Goal: Leave review/rating: Leave review/rating

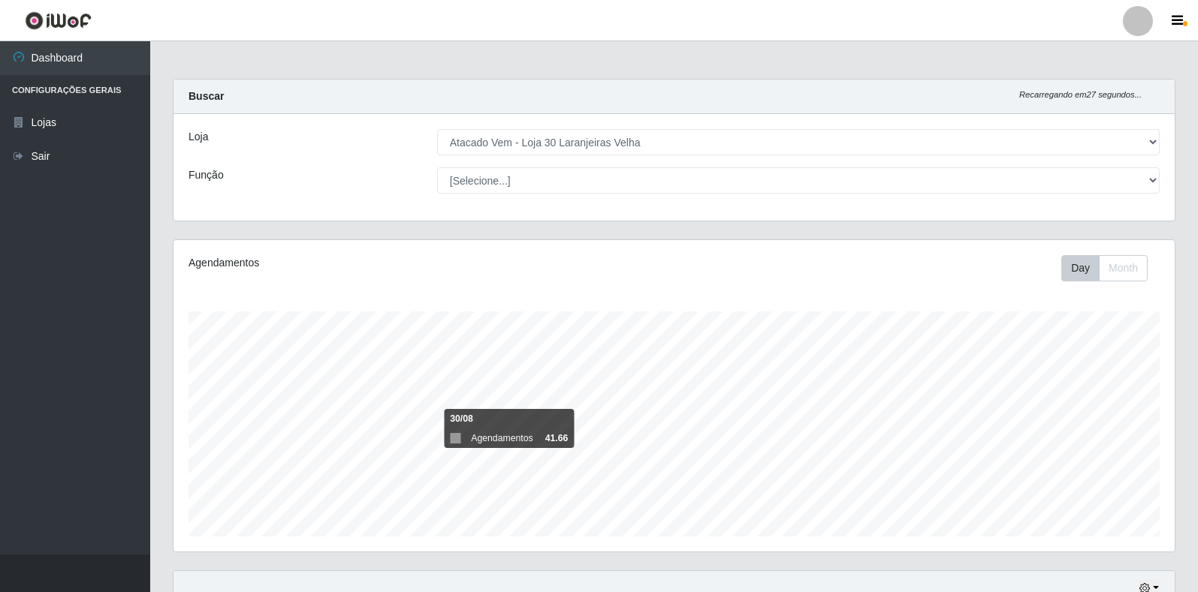
select select "495"
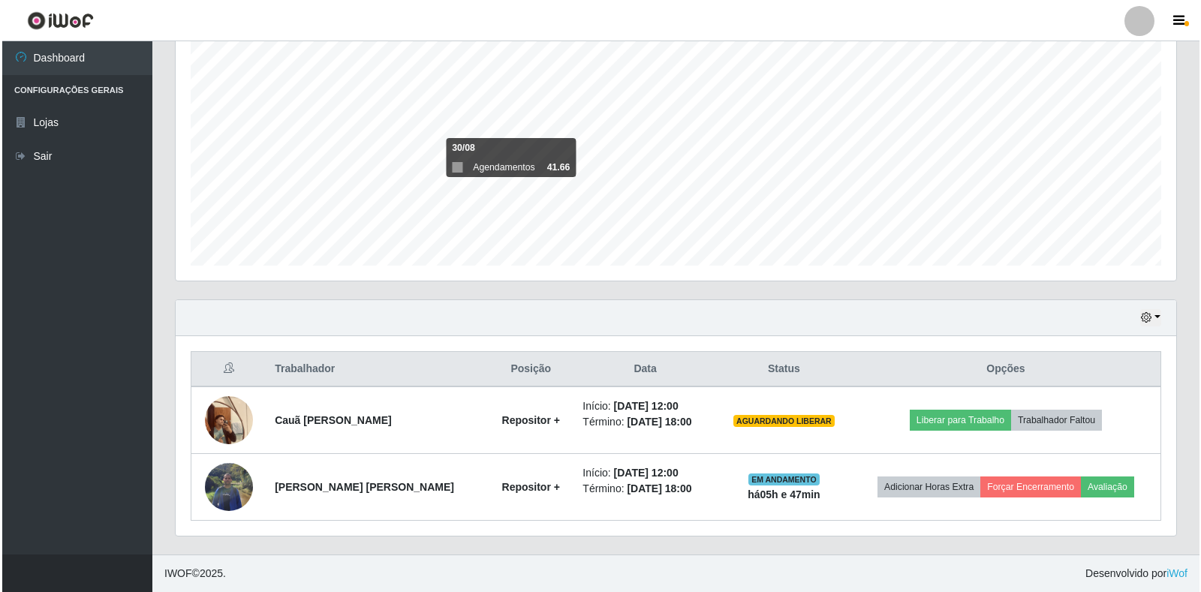
scroll to position [312, 1001]
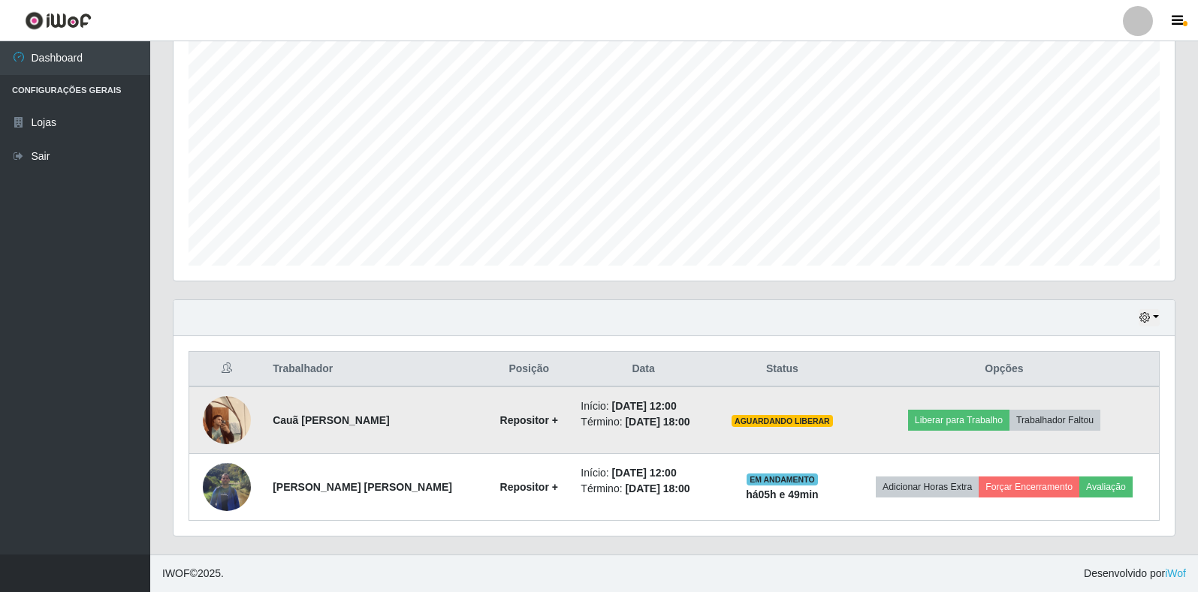
click at [209, 424] on img at bounding box center [227, 420] width 48 height 64
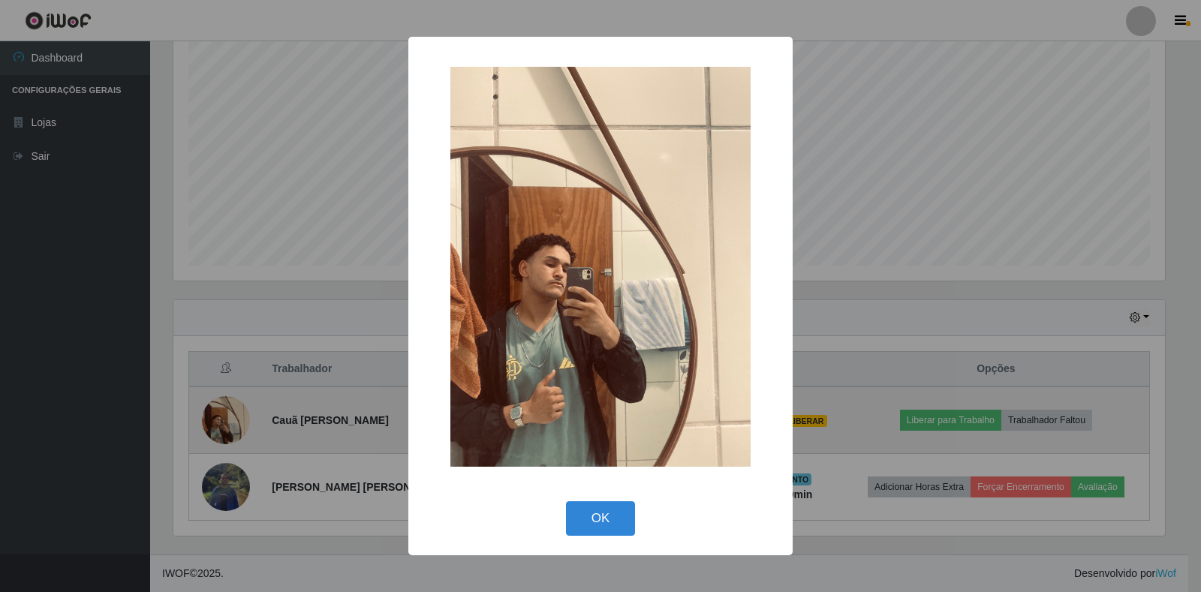
click at [209, 424] on div "× OK Cancel" at bounding box center [600, 296] width 1201 height 592
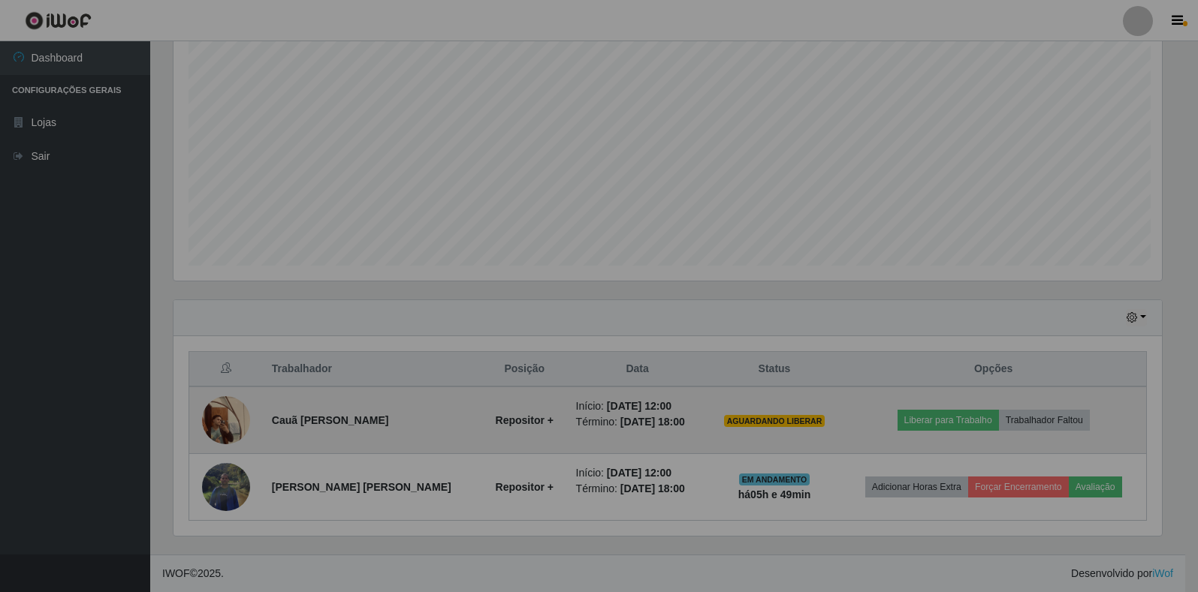
scroll to position [312, 1001]
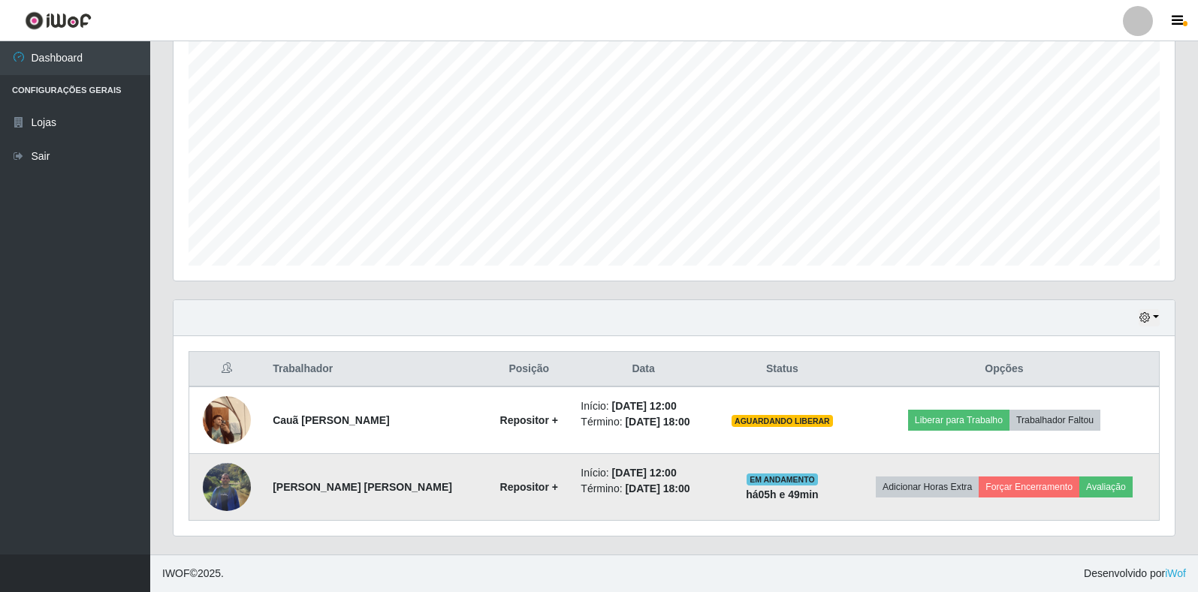
click at [232, 498] on img at bounding box center [227, 487] width 48 height 64
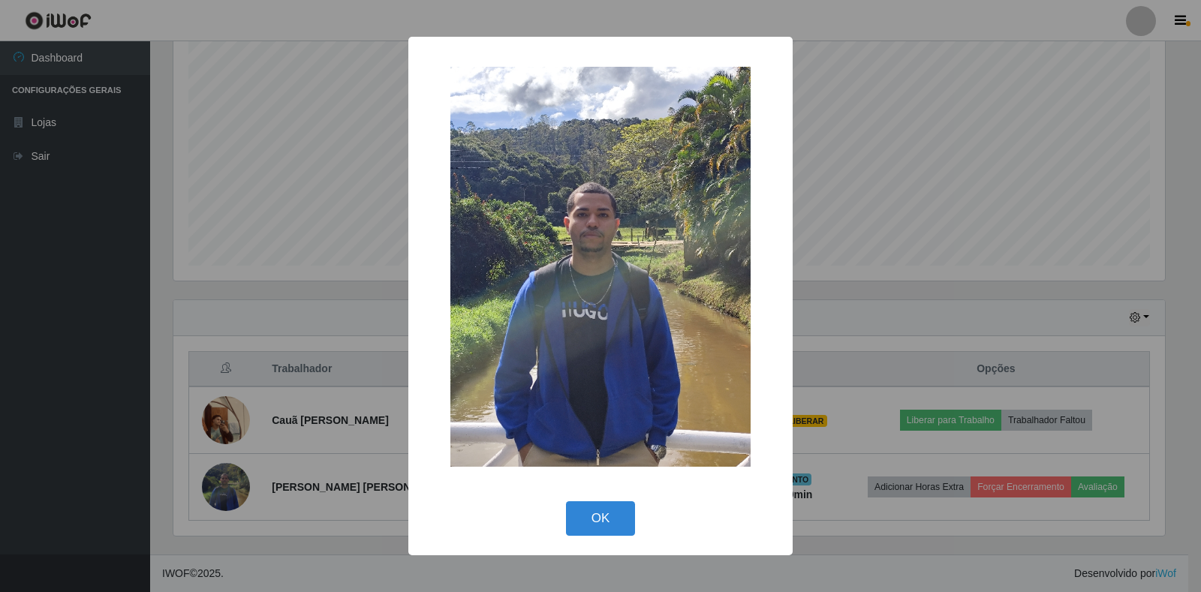
click at [232, 498] on div "× OK Cancel" at bounding box center [600, 296] width 1201 height 592
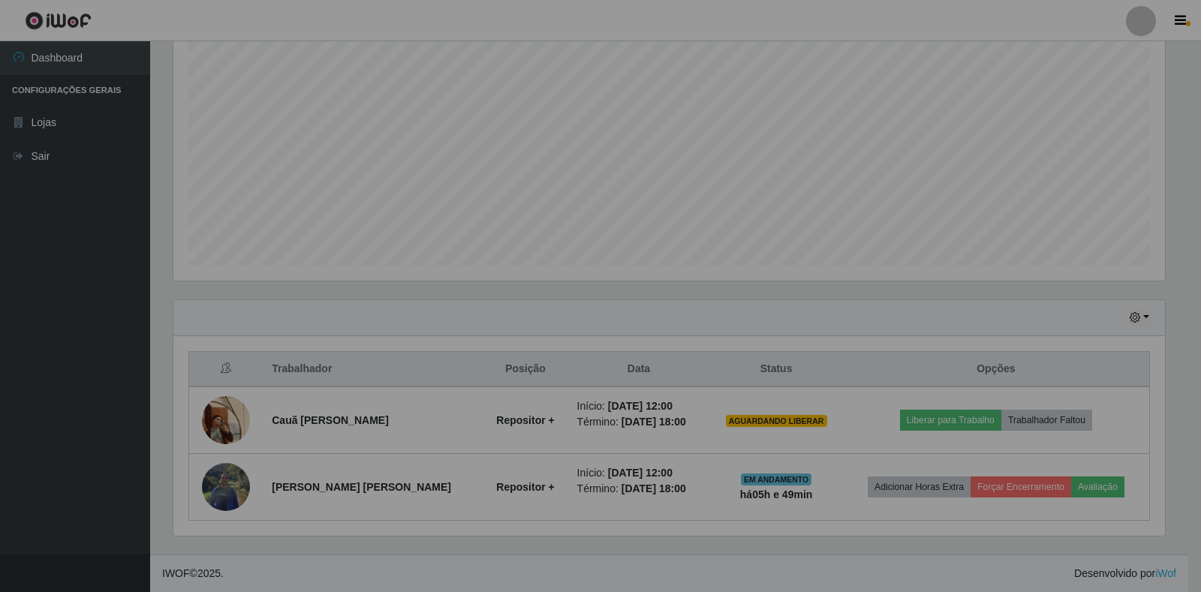
scroll to position [312, 1001]
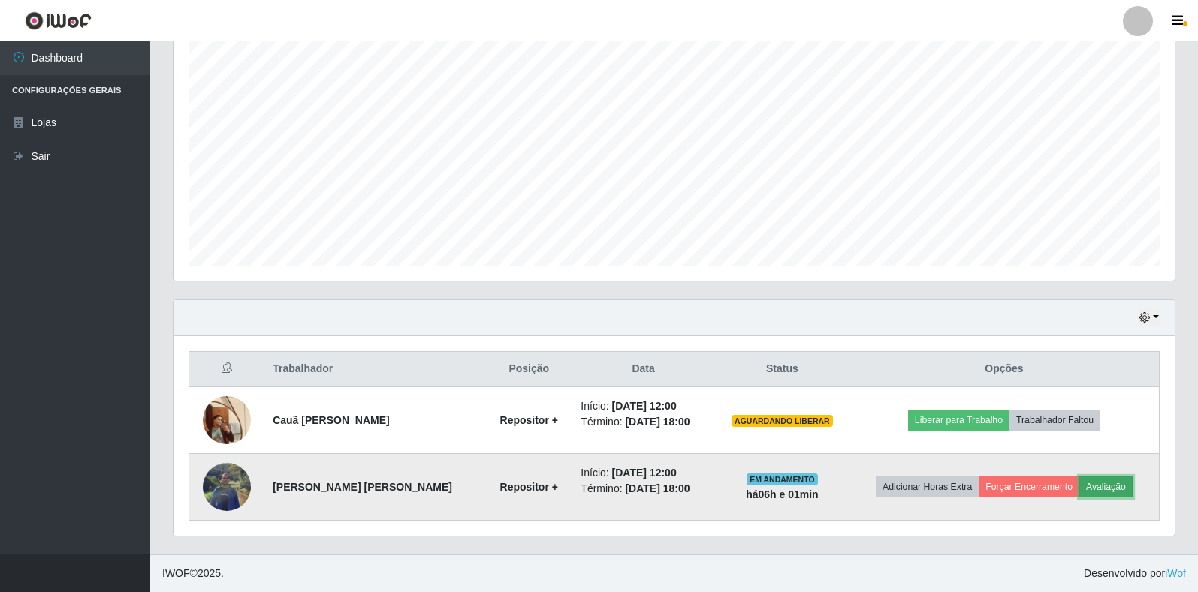
click at [1102, 493] on button "Avaliação" at bounding box center [1105, 487] width 53 height 21
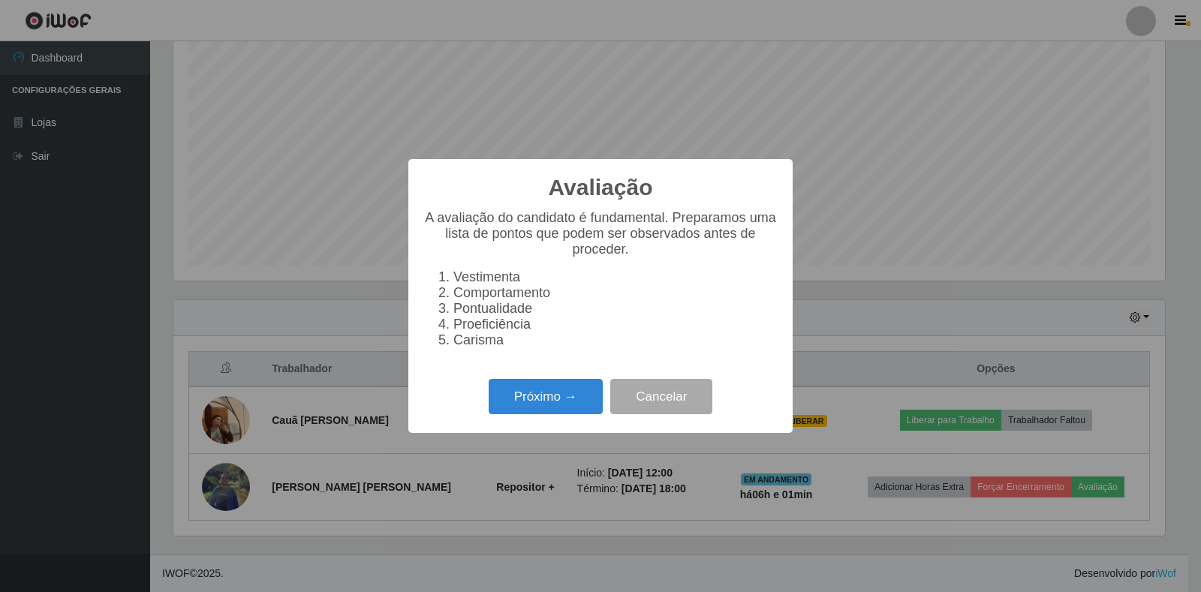
scroll to position [312, 992]
click at [568, 404] on button "Próximo →" at bounding box center [546, 396] width 114 height 35
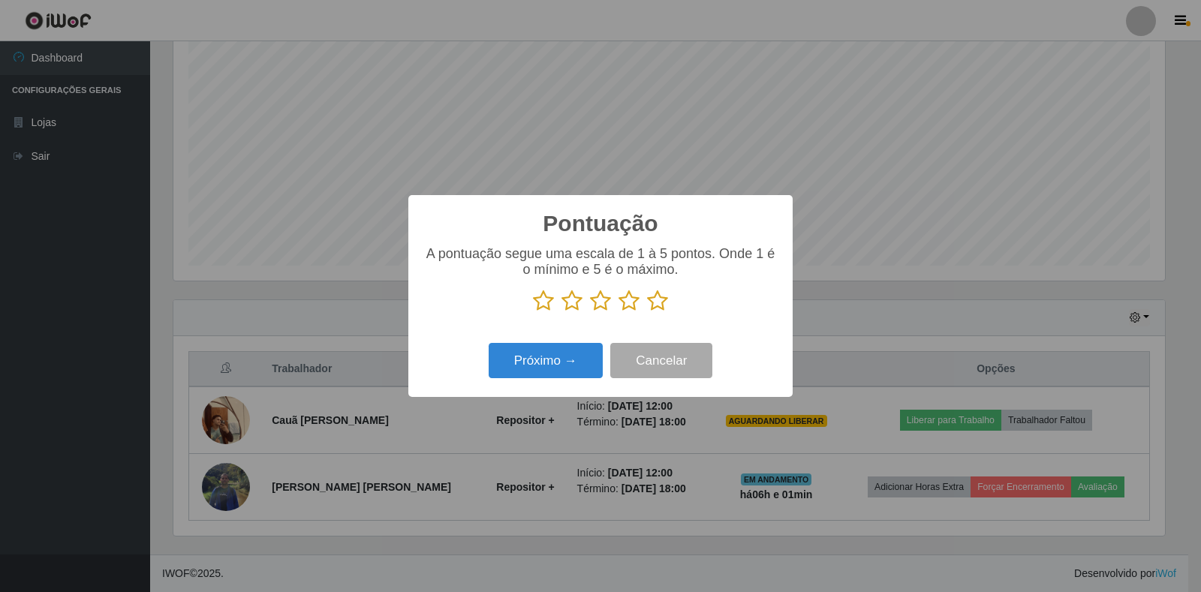
click at [654, 300] on icon at bounding box center [657, 301] width 21 height 23
click at [647, 312] on input "radio" at bounding box center [647, 312] width 0 height 0
click at [553, 359] on button "Próximo →" at bounding box center [546, 360] width 114 height 35
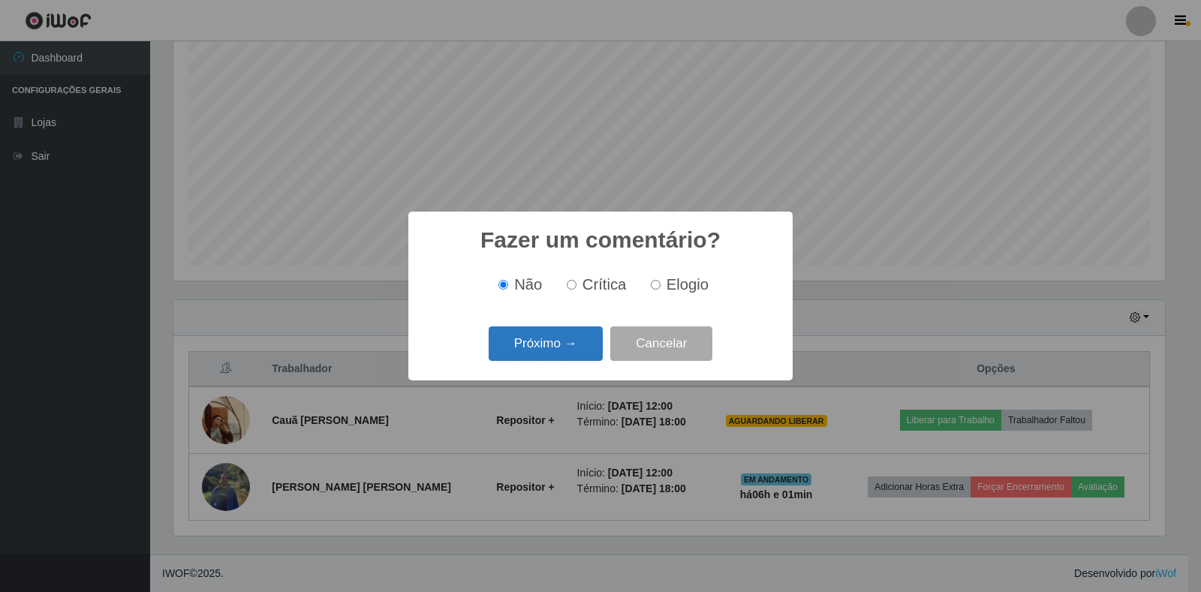
click at [568, 352] on button "Próximo →" at bounding box center [546, 344] width 114 height 35
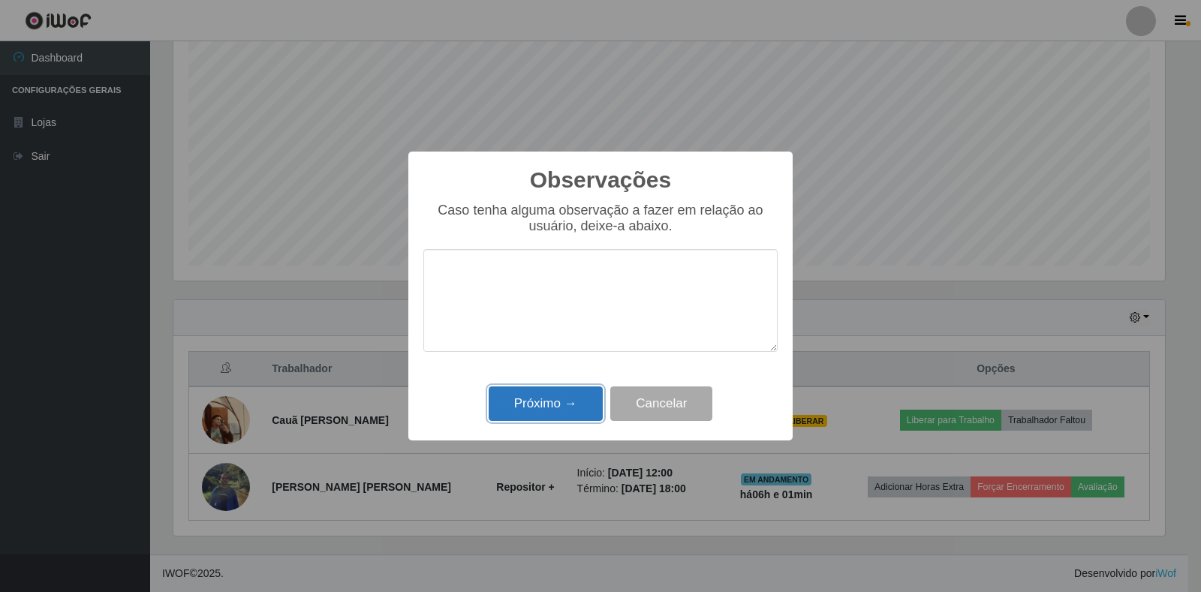
click at [571, 398] on button "Próximo →" at bounding box center [546, 404] width 114 height 35
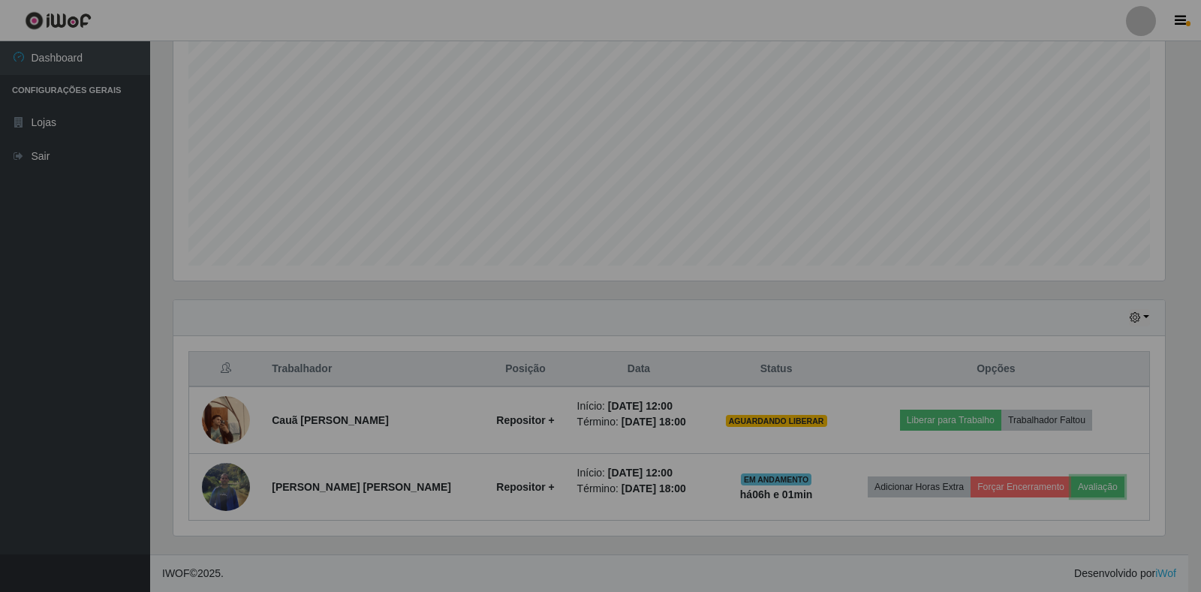
scroll to position [312, 1001]
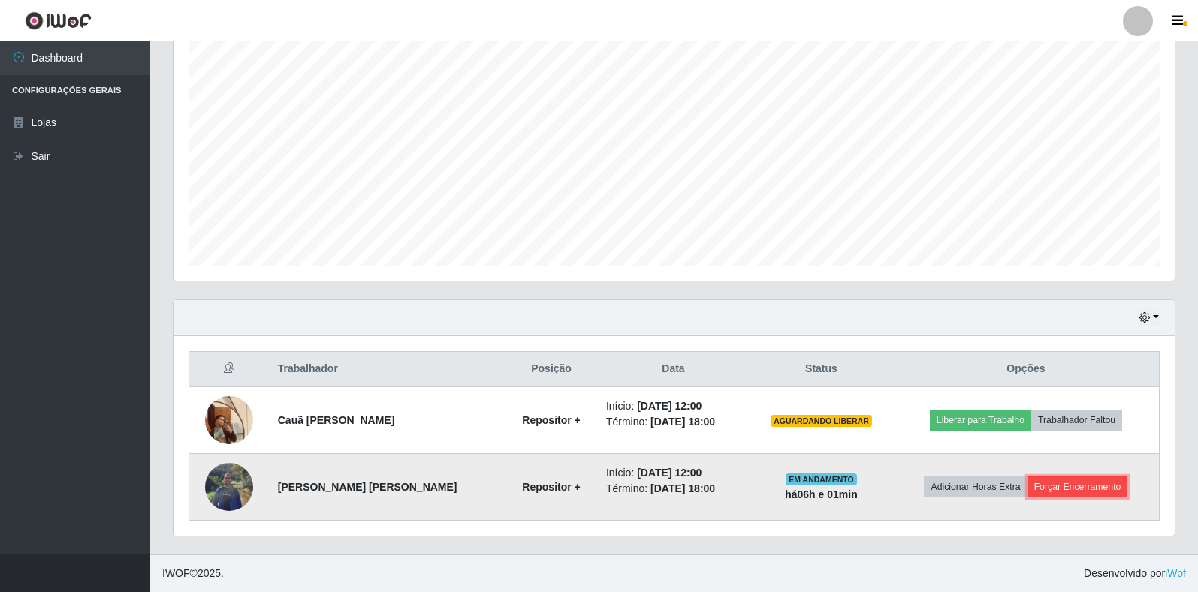
click at [1048, 488] on button "Forçar Encerramento" at bounding box center [1077, 487] width 101 height 21
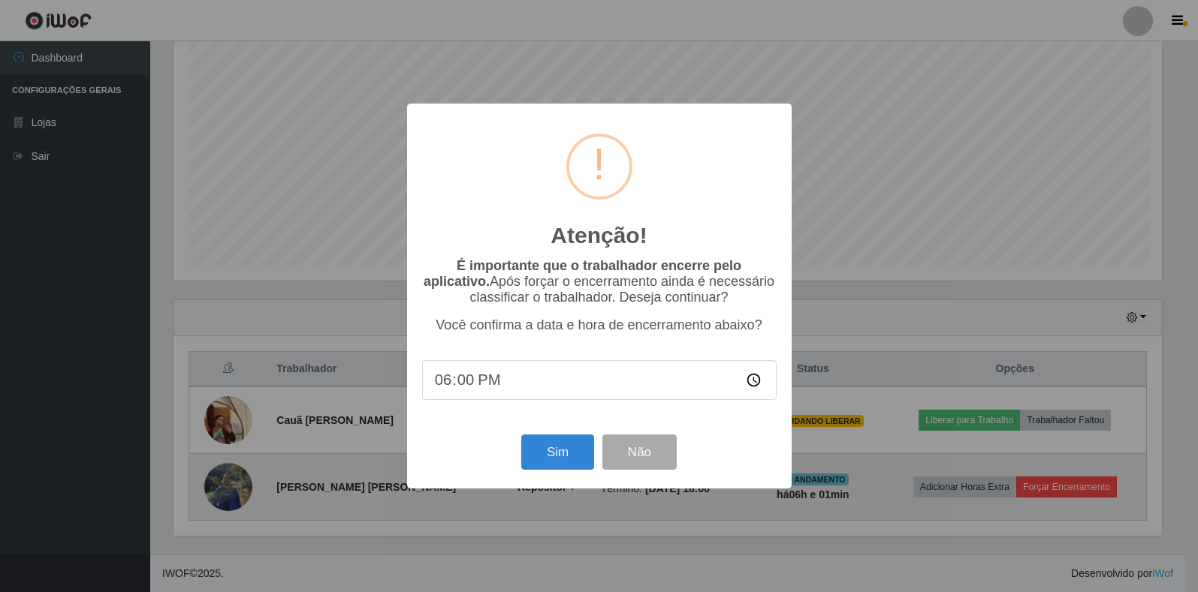
scroll to position [312, 992]
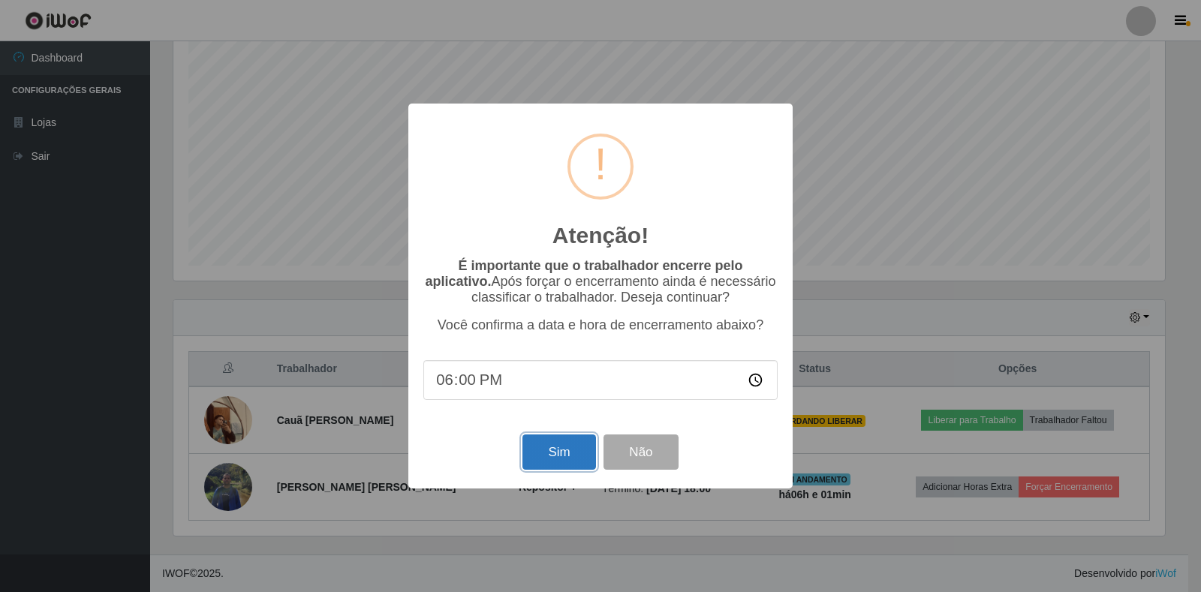
click at [560, 459] on button "Sim" at bounding box center [559, 452] width 73 height 35
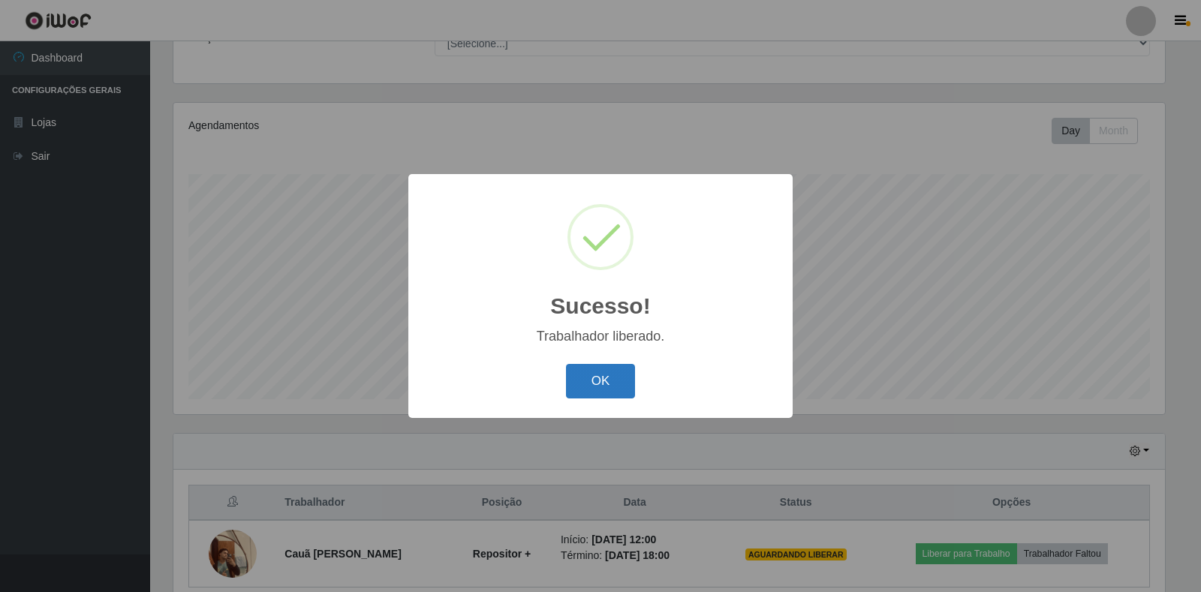
click at [600, 371] on button "OK" at bounding box center [601, 381] width 70 height 35
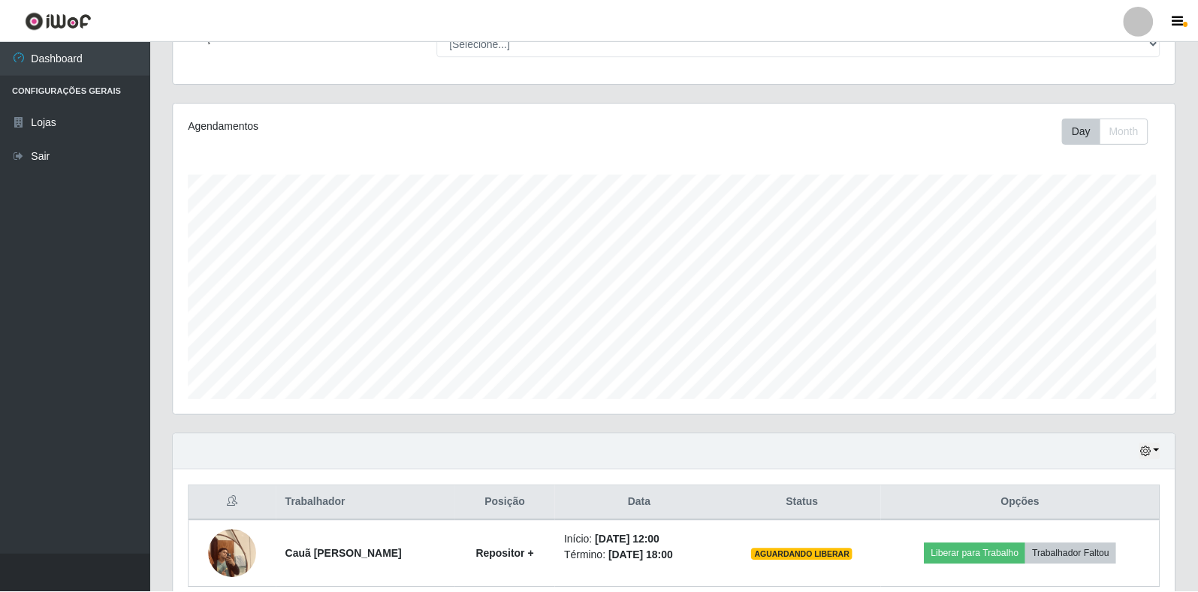
scroll to position [312, 1001]
